Goal: Information Seeking & Learning: Learn about a topic

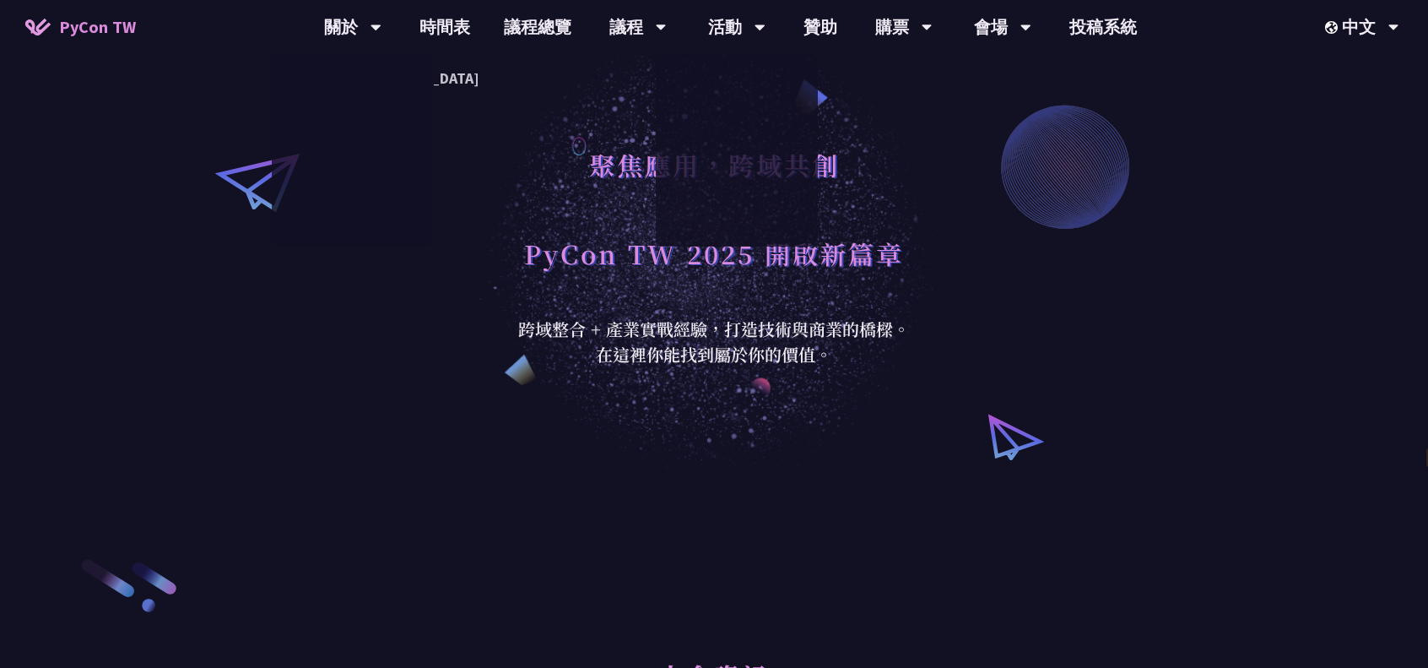
select select "zh-tw"
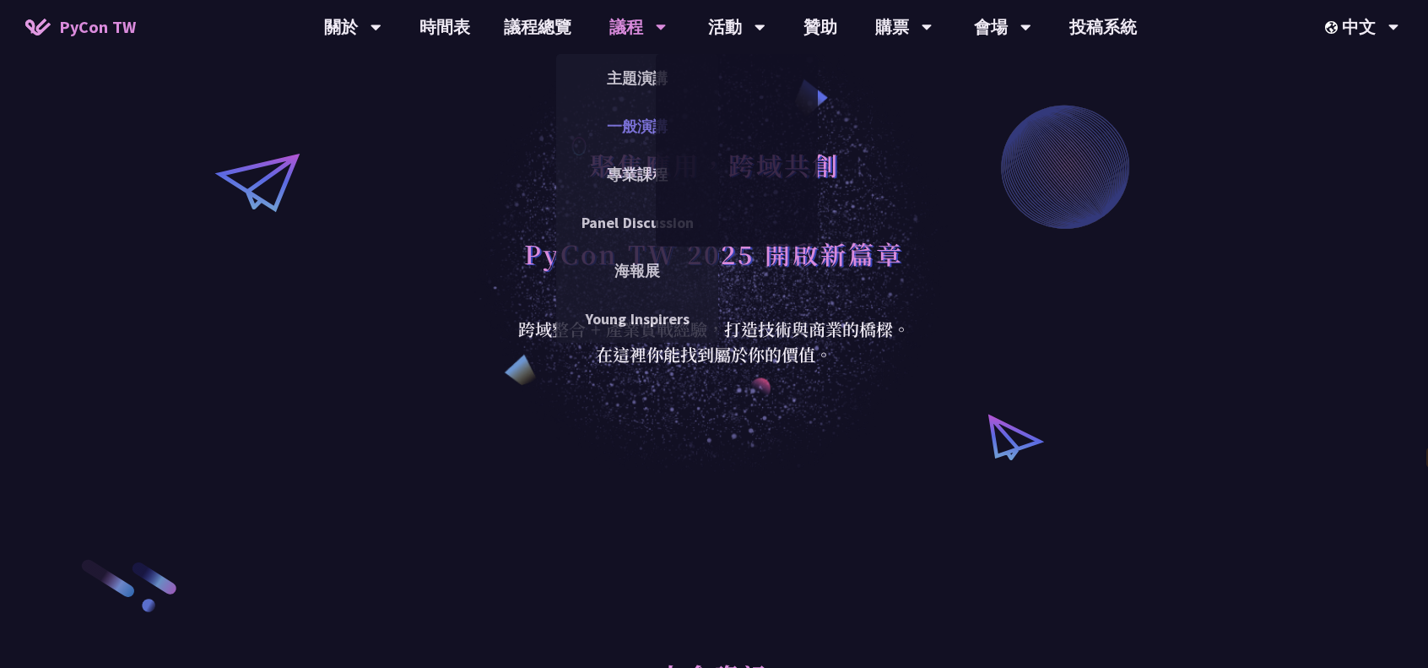
click at [633, 117] on link "一般演講" at bounding box center [637, 126] width 162 height 40
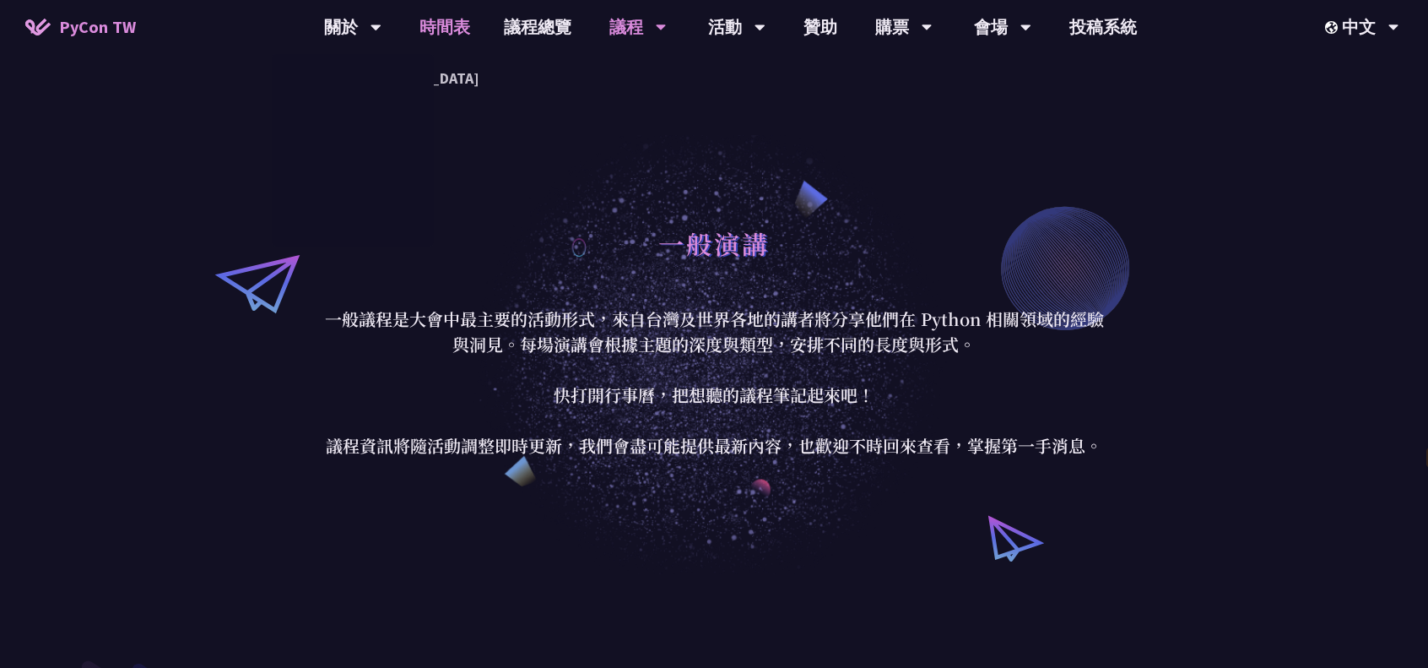
click at [434, 19] on link "時間表" at bounding box center [445, 27] width 84 height 54
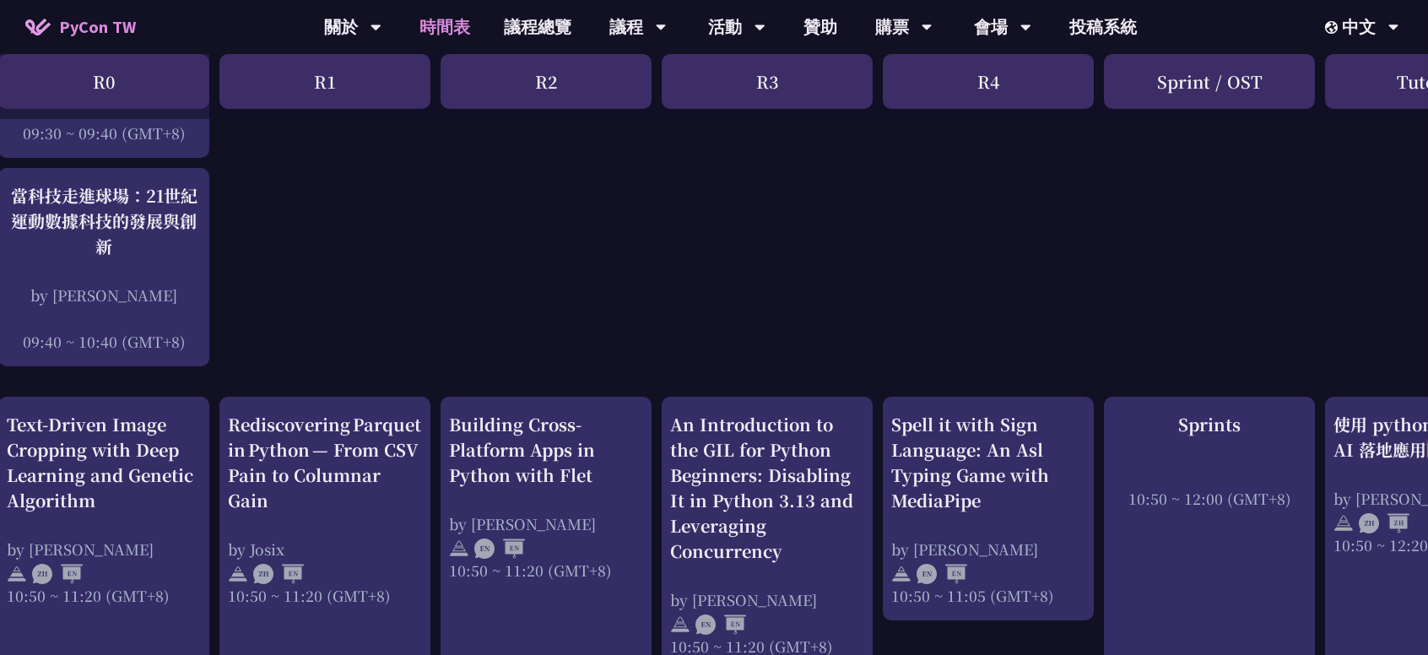
scroll to position [328, 40]
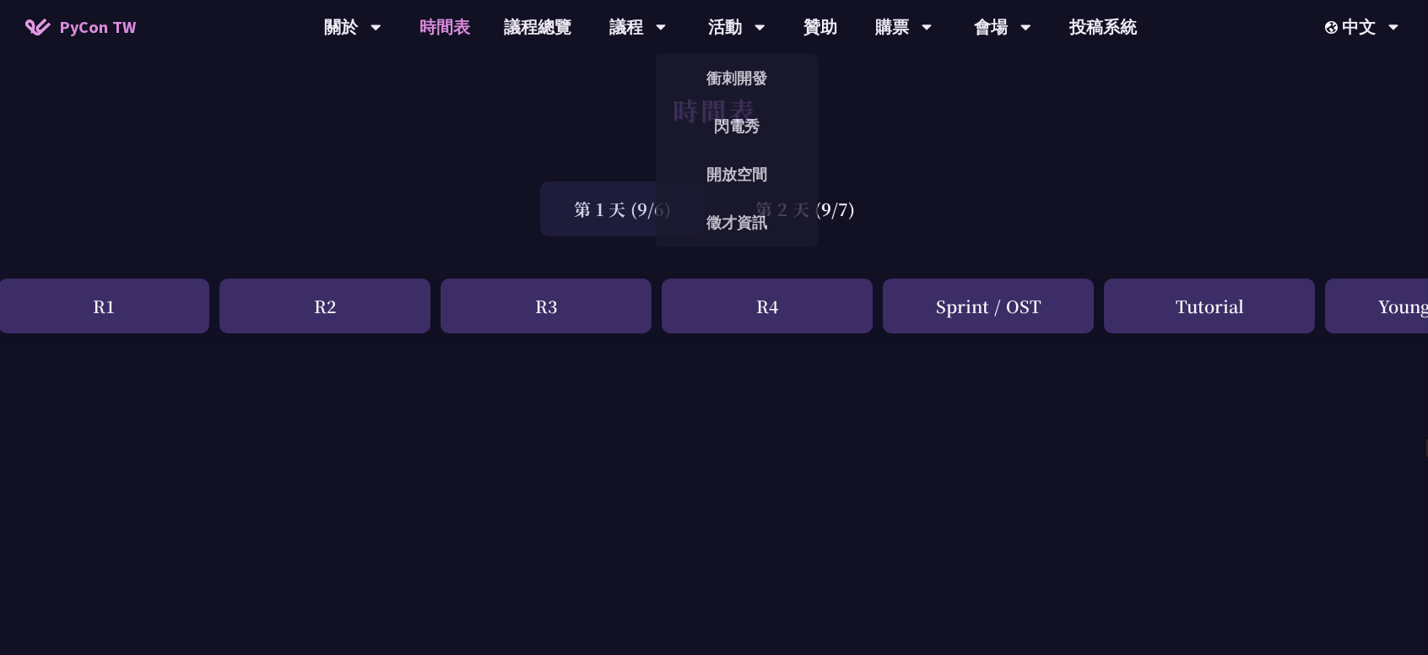
drag, startPoint x: 661, startPoint y: 305, endPoint x: 770, endPoint y: -102, distance: 421.1
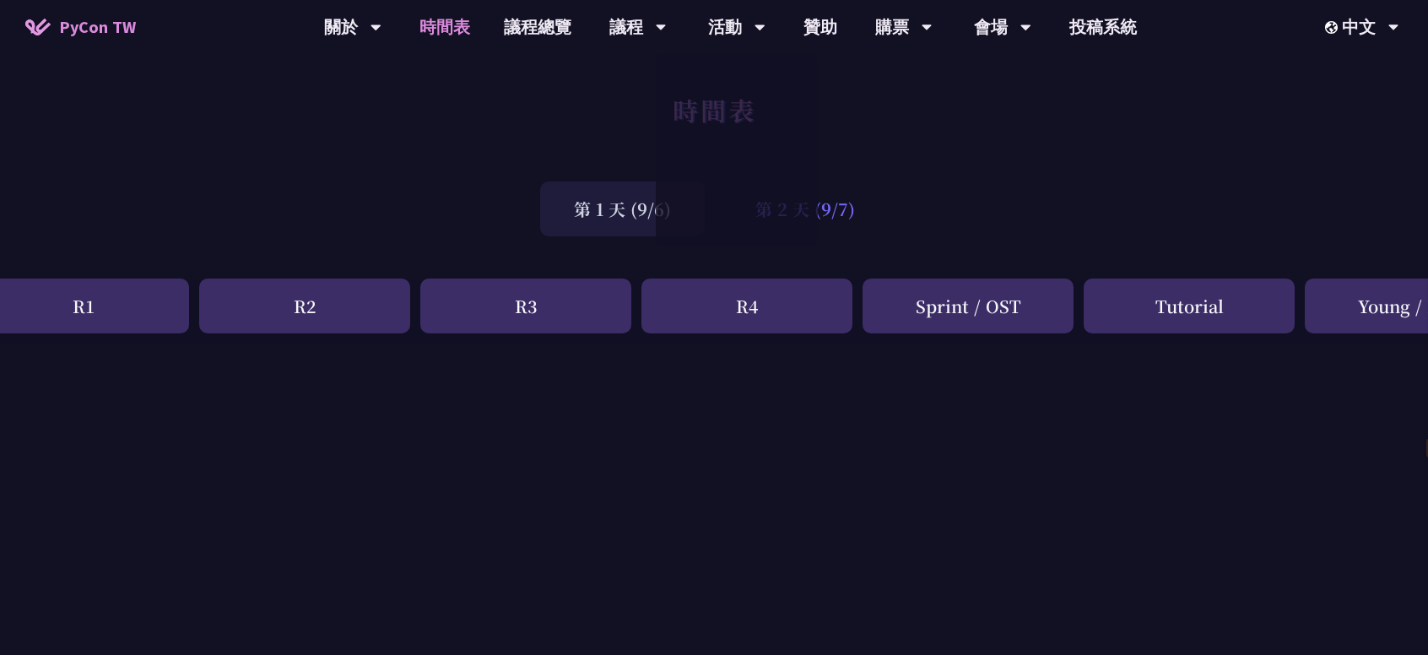
click at [849, 223] on div "第 2 天 (9/7)" at bounding box center [805, 208] width 167 height 55
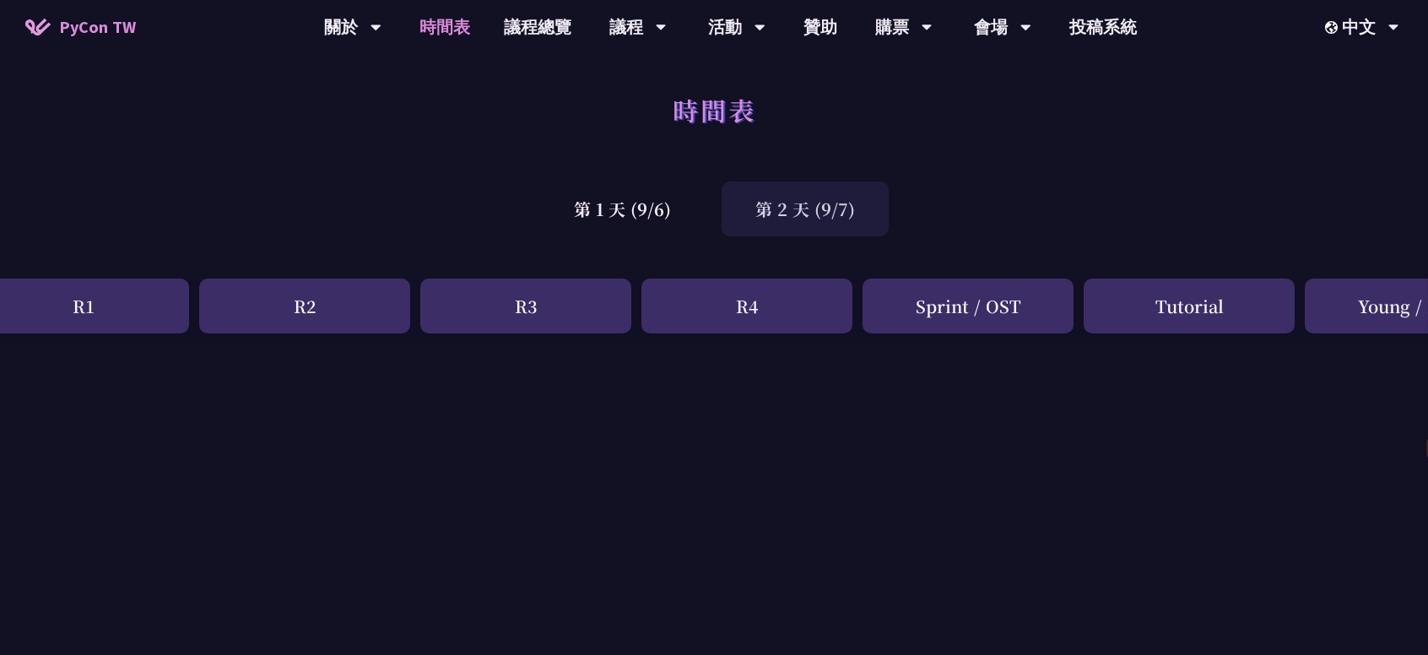
click at [848, 222] on div "第 2 天 (9/7)" at bounding box center [805, 208] width 167 height 55
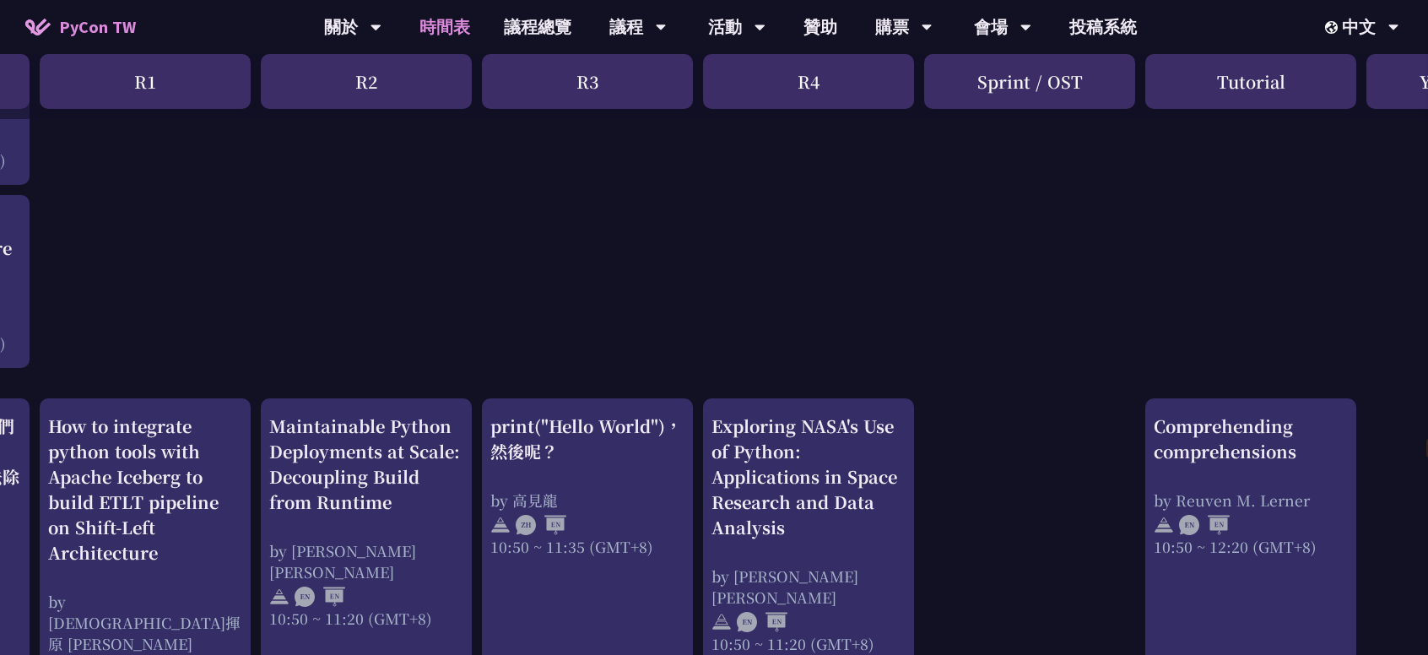
scroll to position [422, 0]
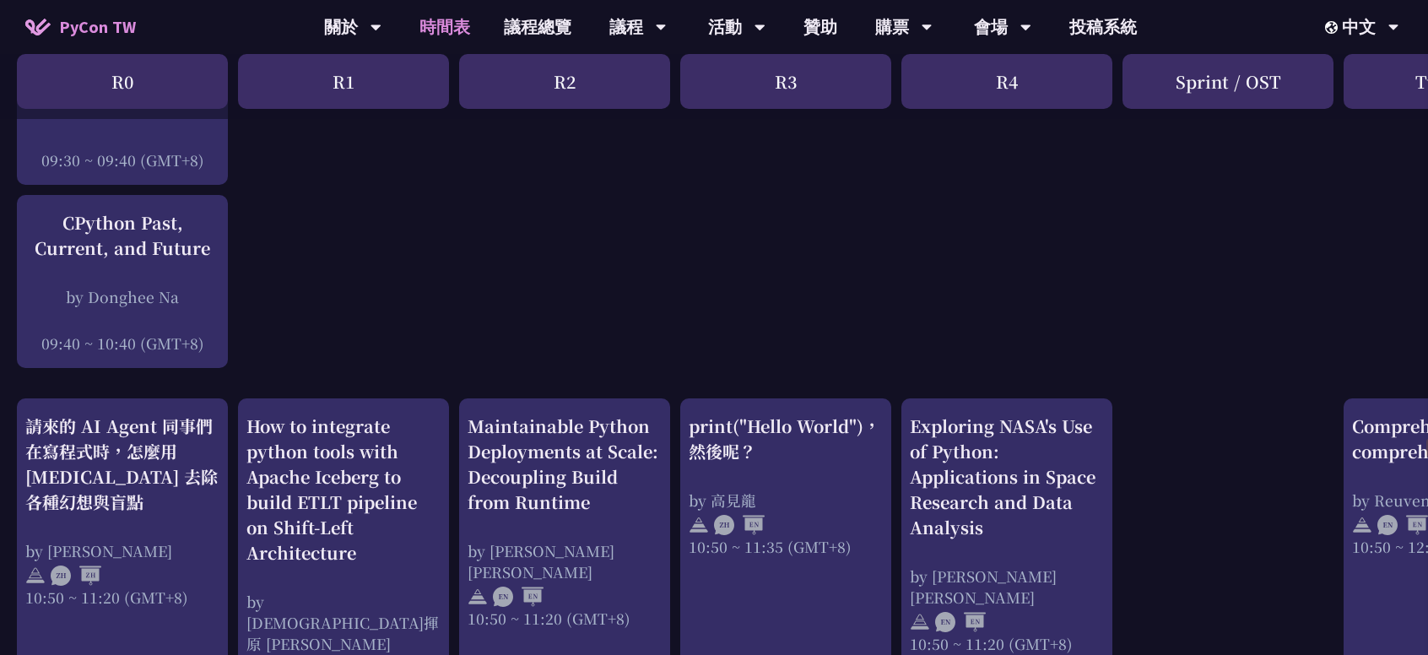
drag, startPoint x: 751, startPoint y: 300, endPoint x: 282, endPoint y: 315, distance: 469.5
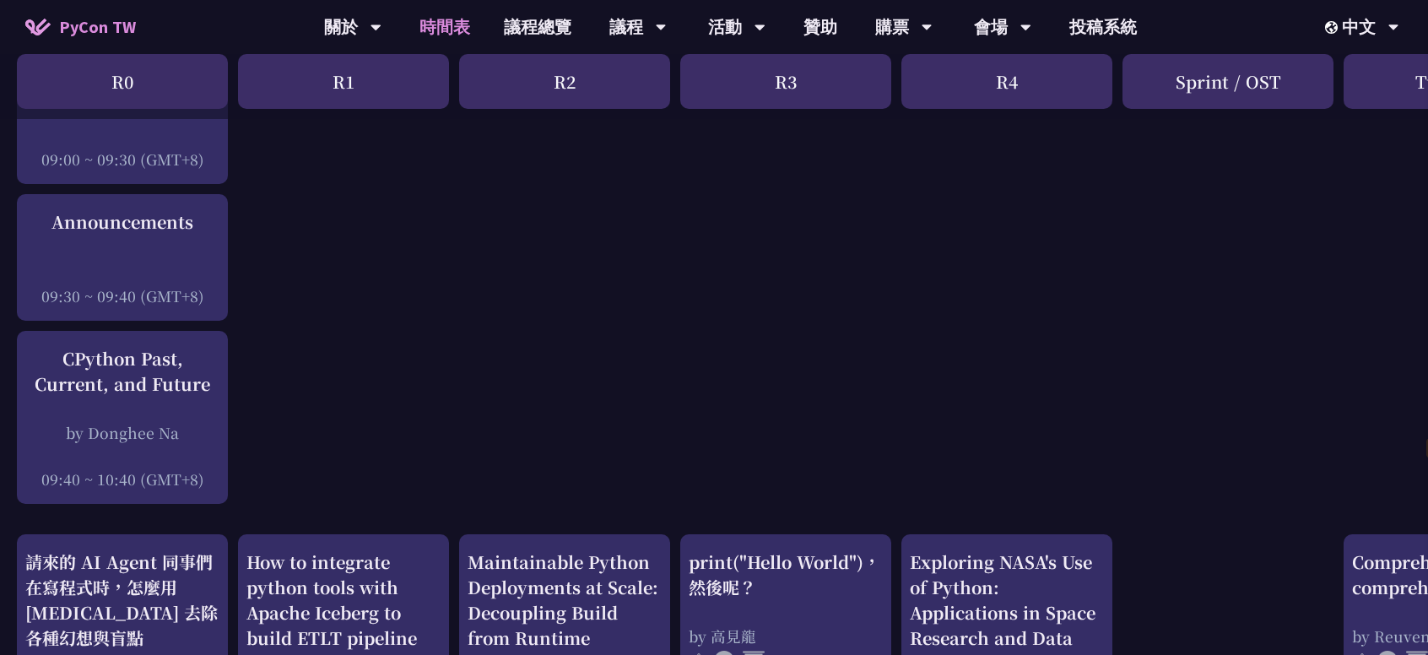
scroll to position [0, 0]
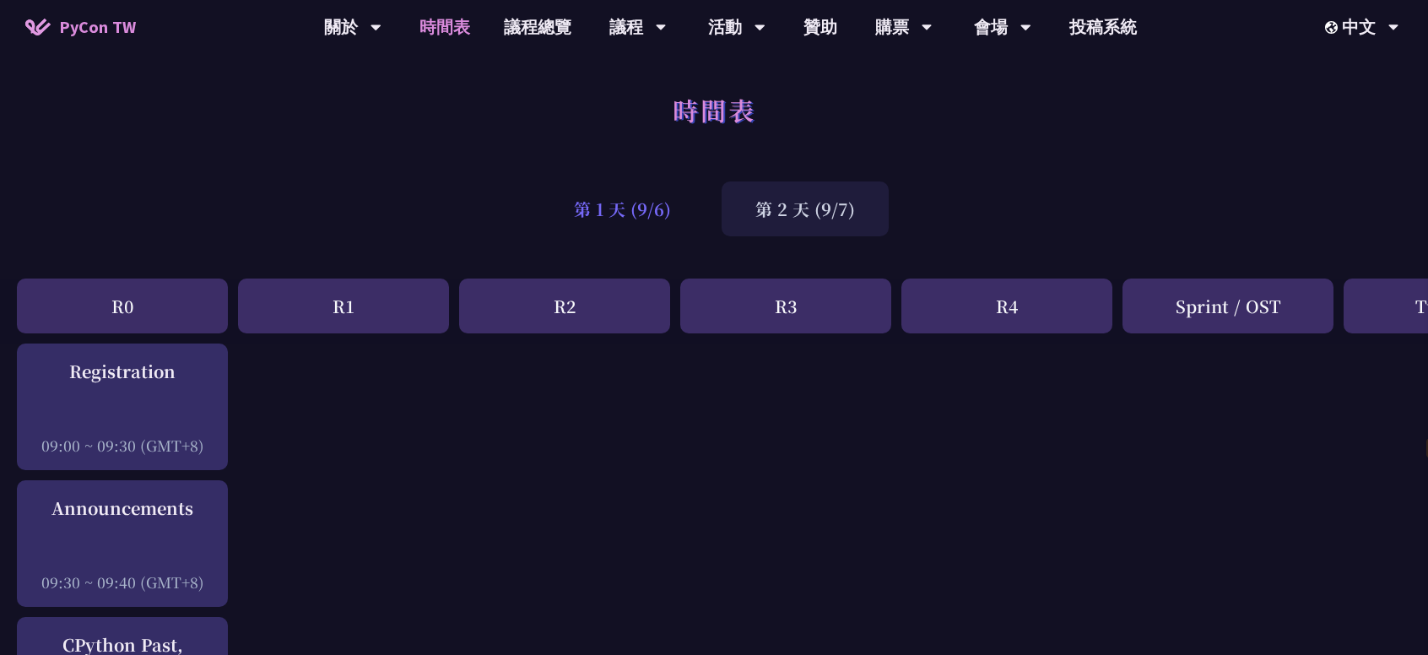
click at [638, 197] on div "第 1 天 (9/6)" at bounding box center [622, 208] width 165 height 55
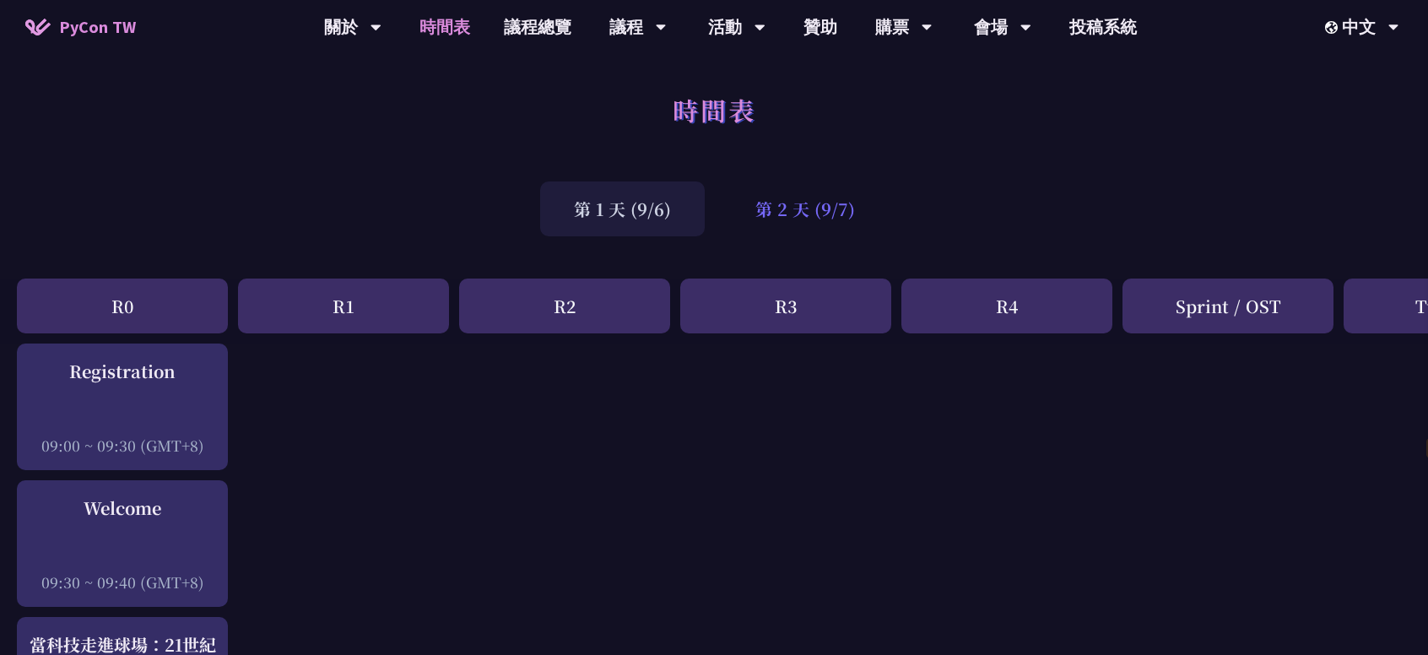
click at [810, 203] on div "第 2 天 (9/7)" at bounding box center [805, 208] width 167 height 55
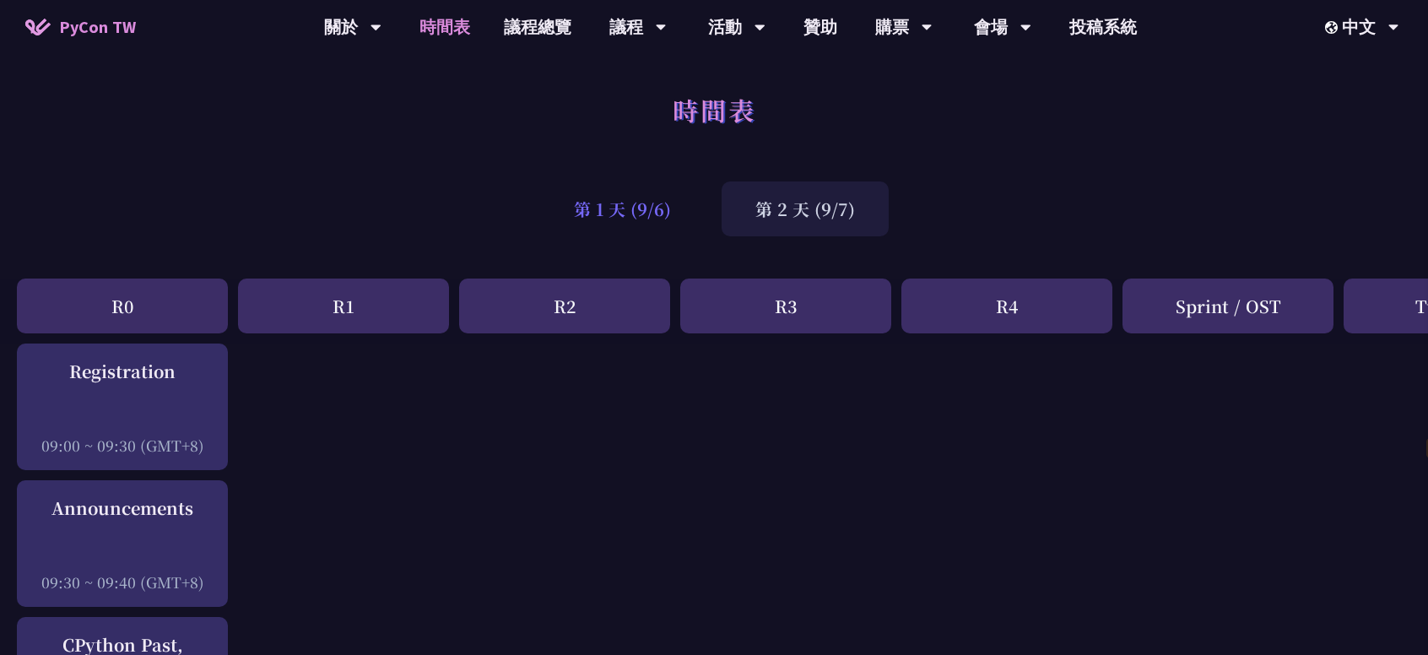
click at [641, 204] on div "第 1 天 (9/6)" at bounding box center [622, 208] width 165 height 55
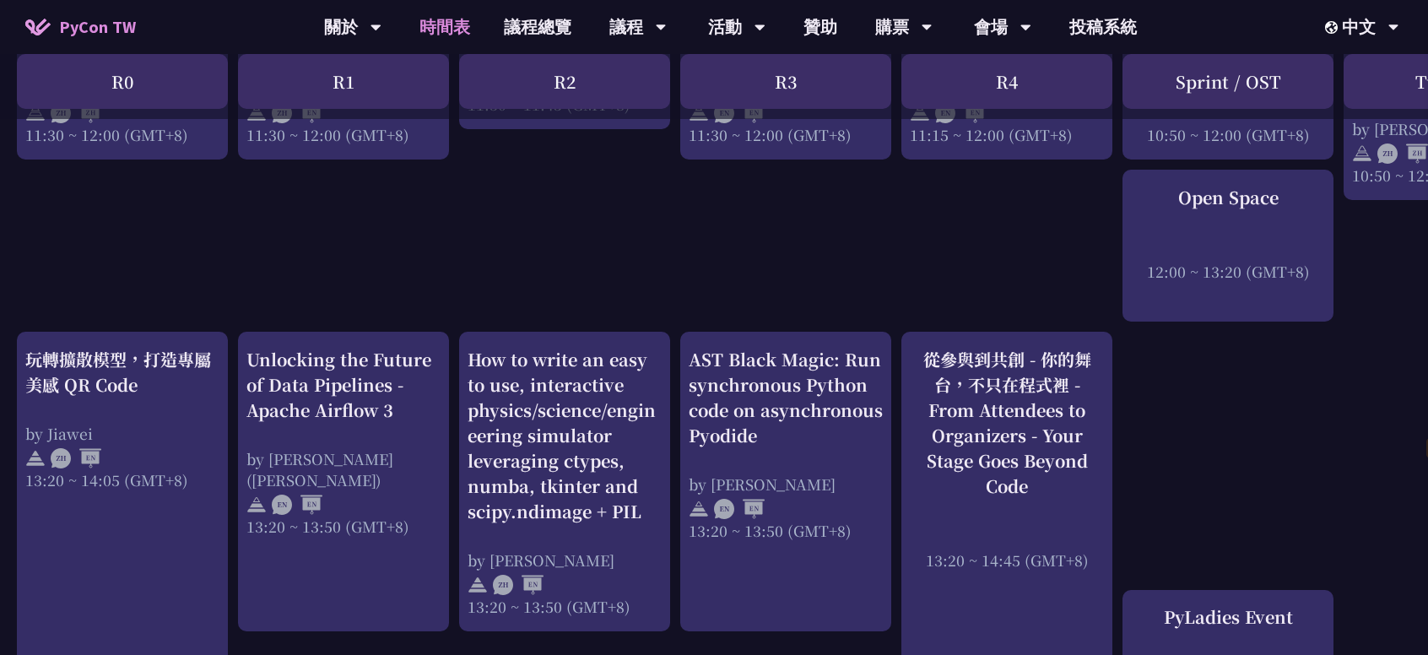
scroll to position [1435, 0]
